Goal: Task Accomplishment & Management: Manage account settings

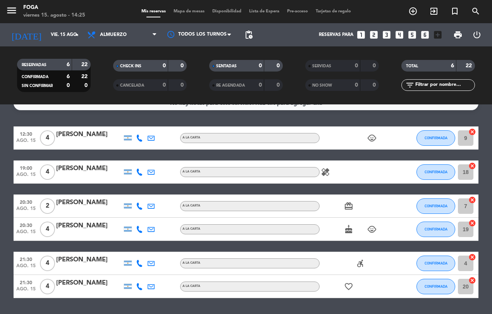
scroll to position [11, 0]
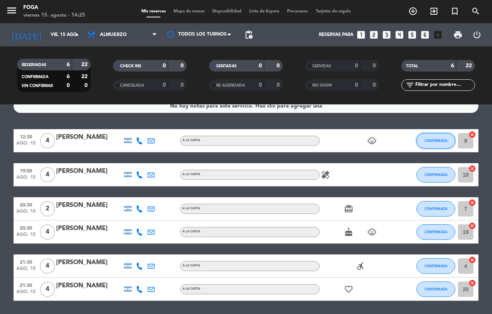
click at [439, 133] on button "CONFIRMADA" at bounding box center [435, 140] width 39 height 15
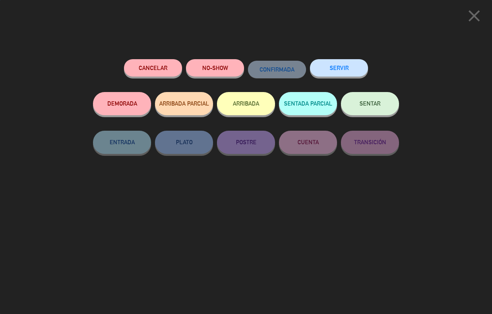
click at [217, 65] on button "NO-SHOW" at bounding box center [215, 67] width 58 height 17
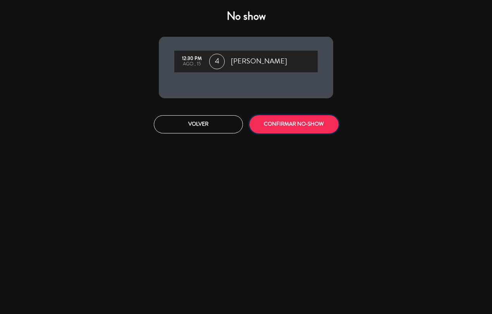
click at [301, 118] on button "CONFIRMAR NO-SHOW" at bounding box center [293, 124] width 89 height 18
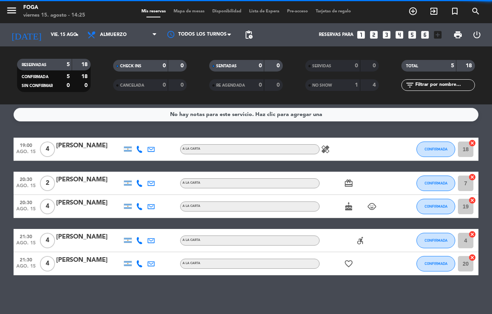
scroll to position [2, 0]
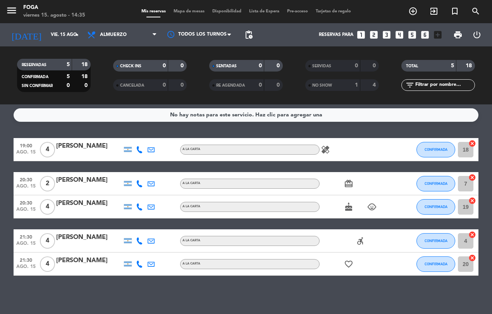
click at [183, 11] on span "Mapa de mesas" at bounding box center [189, 11] width 39 height 4
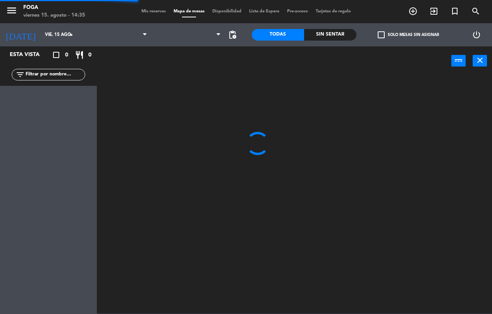
click at [146, 10] on span "Mis reservas" at bounding box center [153, 11] width 32 height 4
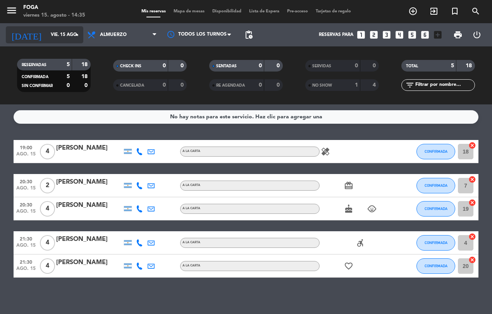
click at [57, 36] on input "vie. 15 ago." at bounding box center [77, 34] width 61 height 13
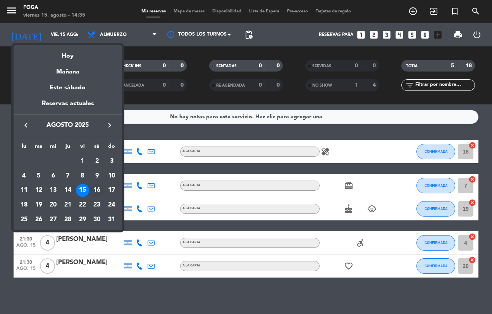
click at [96, 188] on div "16" at bounding box center [96, 190] width 13 height 13
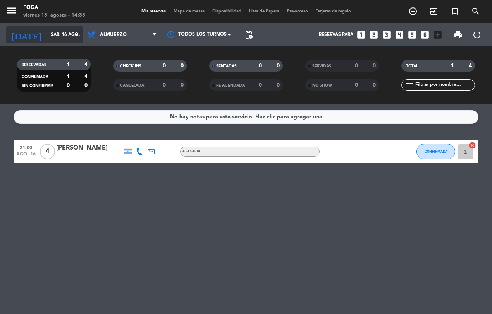
click at [63, 35] on input "sáb. 16 ago." at bounding box center [77, 34] width 61 height 13
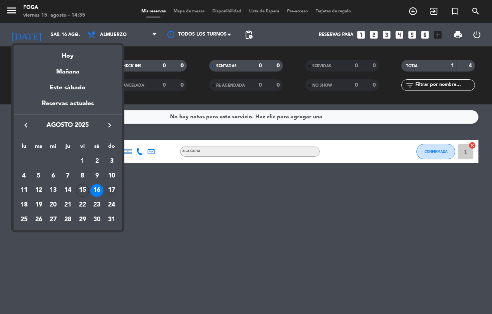
click at [111, 188] on div "17" at bounding box center [111, 190] width 13 height 13
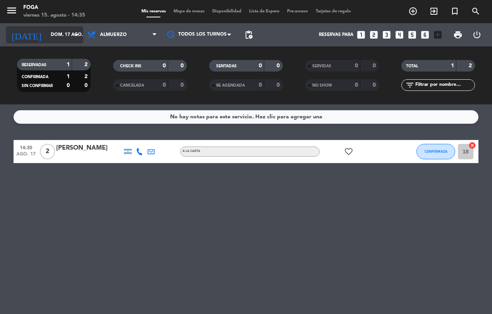
click at [60, 35] on input "dom. 17 ago." at bounding box center [77, 34] width 61 height 13
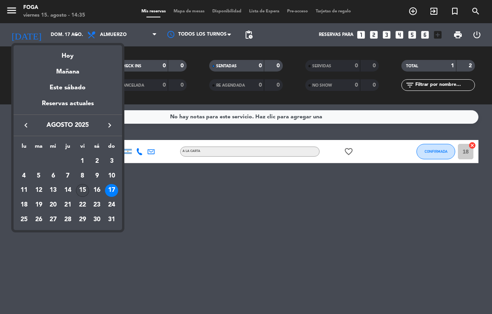
click at [82, 191] on div "15" at bounding box center [82, 190] width 13 height 13
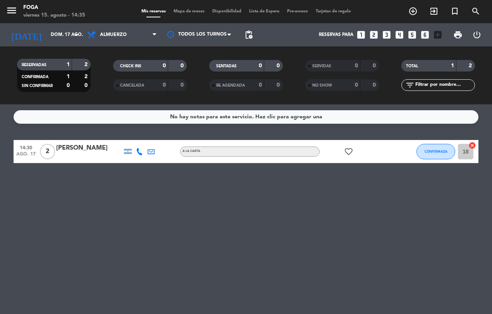
type input "vie. 15 ago."
